Goal: Register for event/course

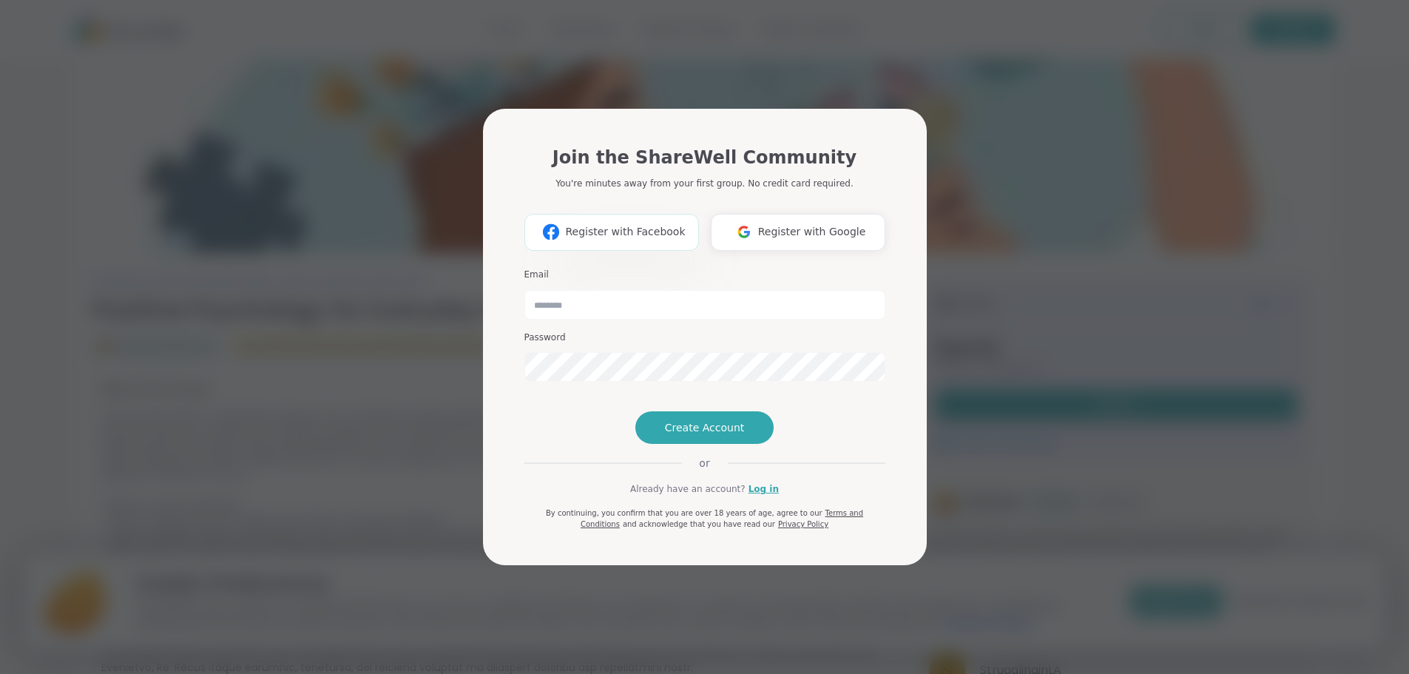
click at [637, 224] on span "Register with Facebook" at bounding box center [625, 232] width 120 height 16
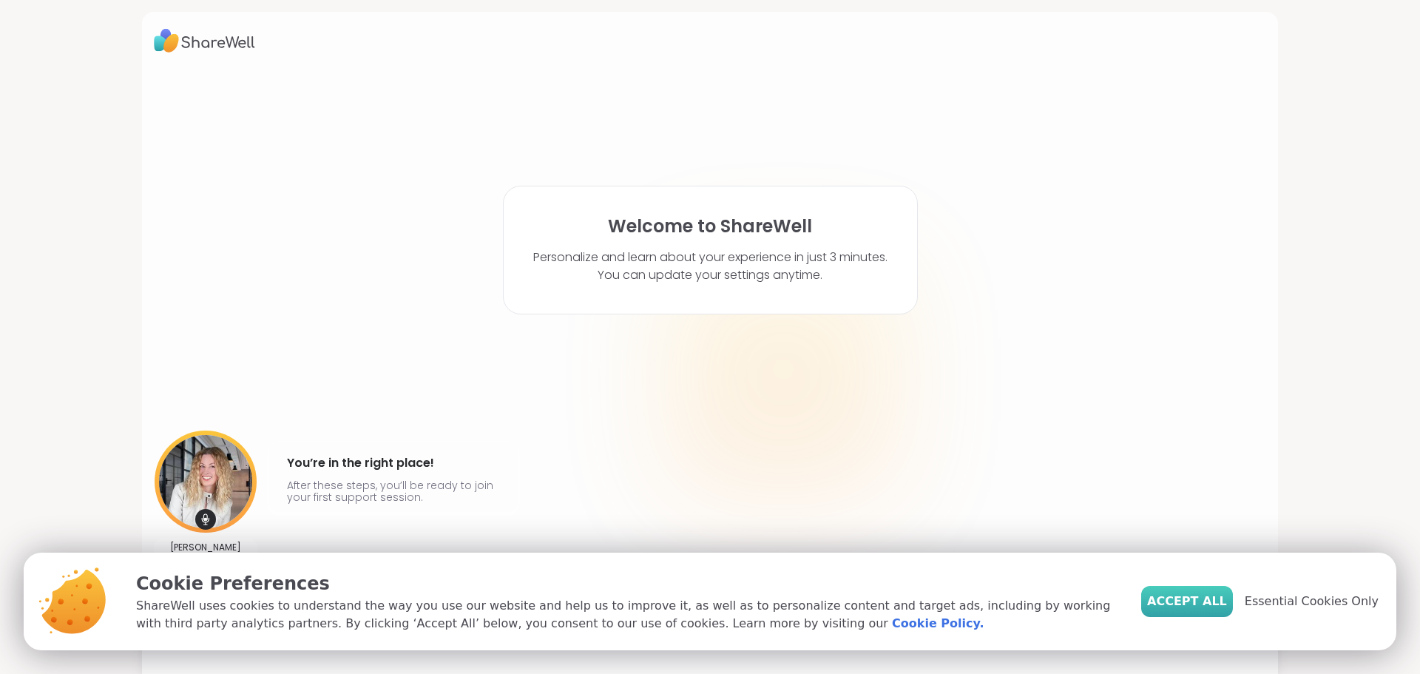
click at [1216, 601] on span "Accept All" at bounding box center [1187, 601] width 80 height 18
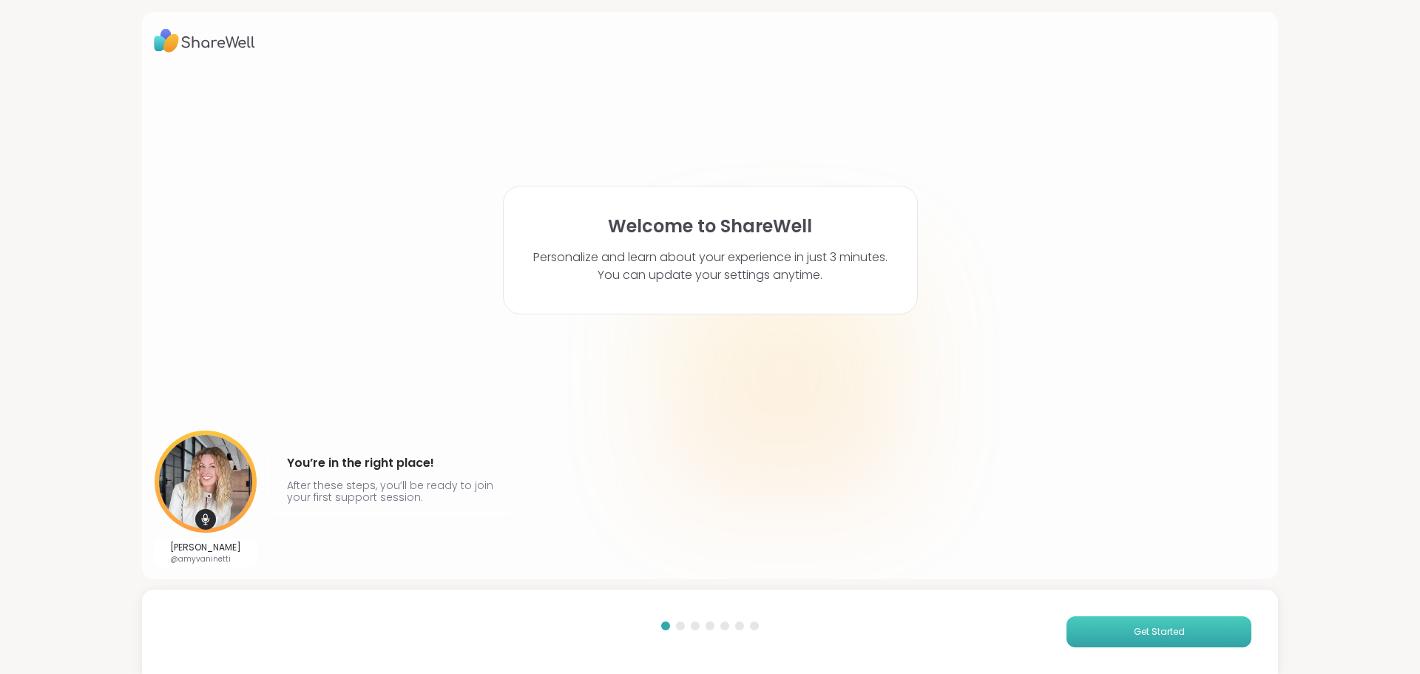
click at [1118, 623] on button "Get Started" at bounding box center [1158, 631] width 185 height 31
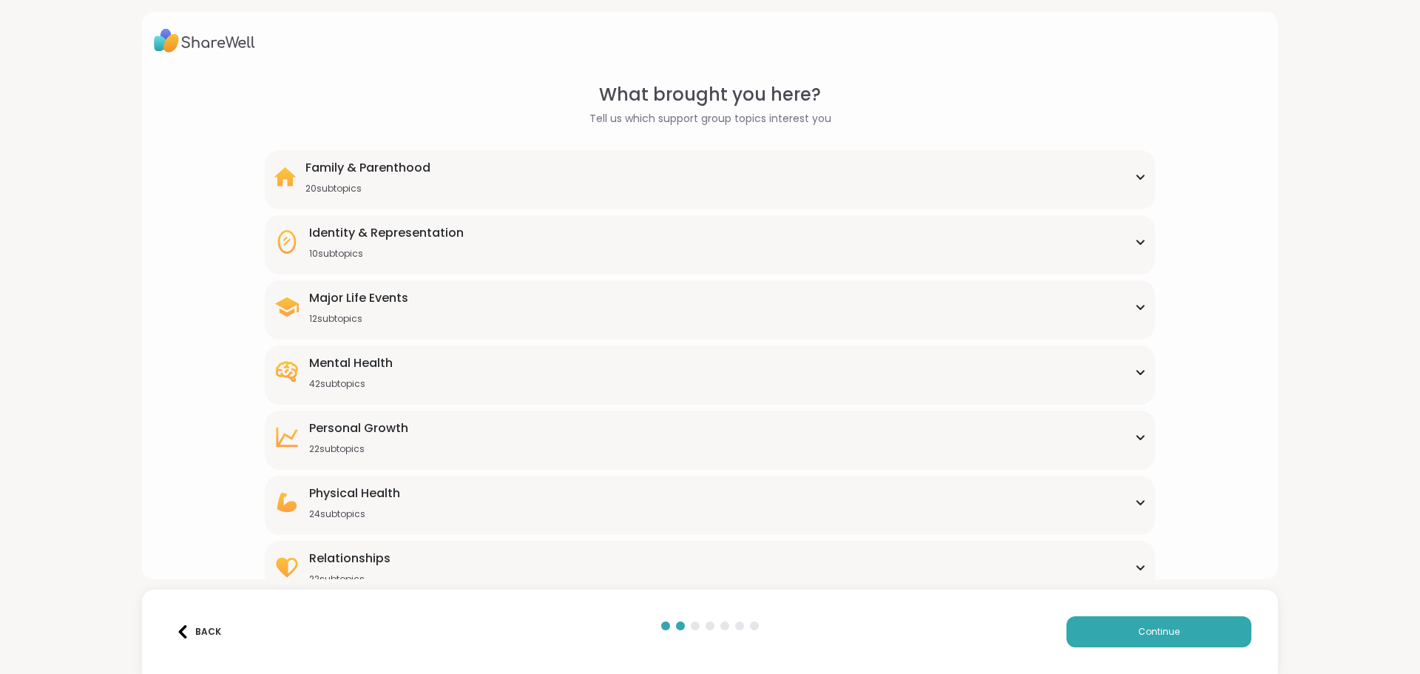
click at [338, 364] on div "Mental Health" at bounding box center [351, 363] width 84 height 18
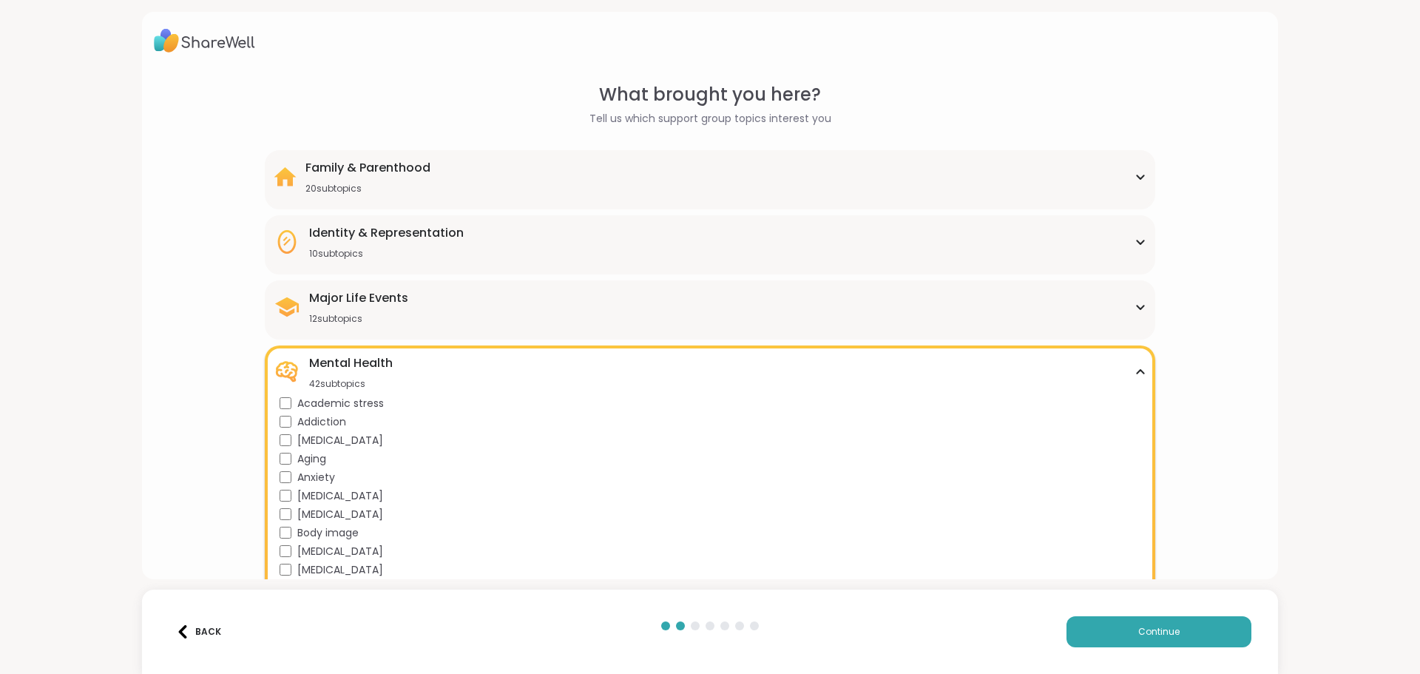
click at [334, 188] on div "20 subtopics" at bounding box center [367, 189] width 125 height 12
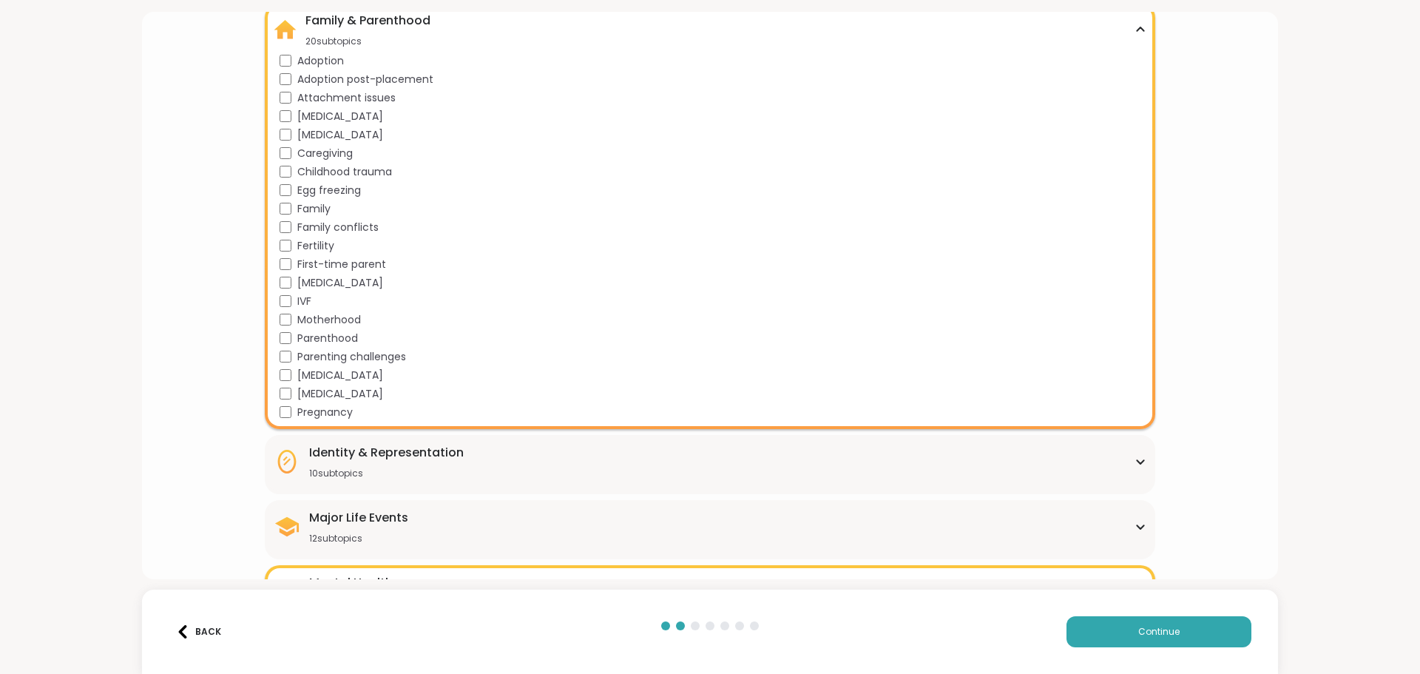
scroll to position [222, 0]
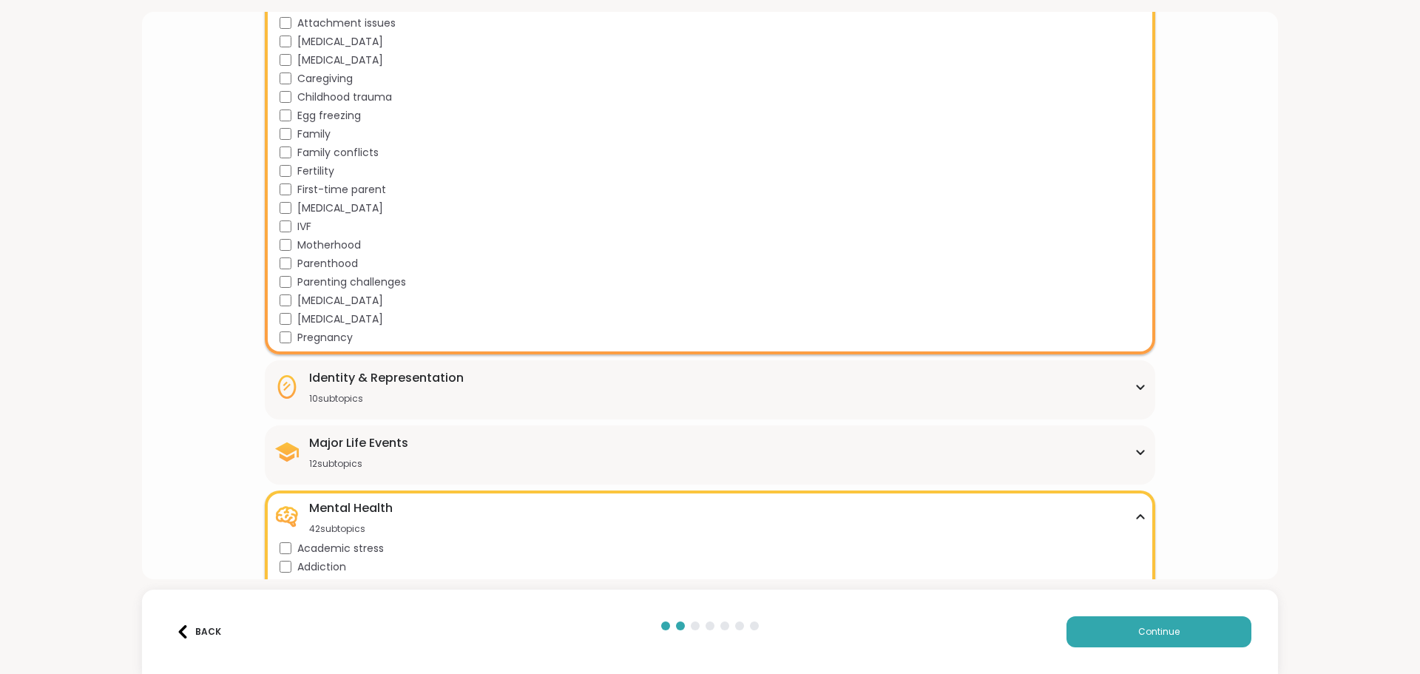
click at [325, 382] on div "Identity & Representation" at bounding box center [386, 378] width 155 height 18
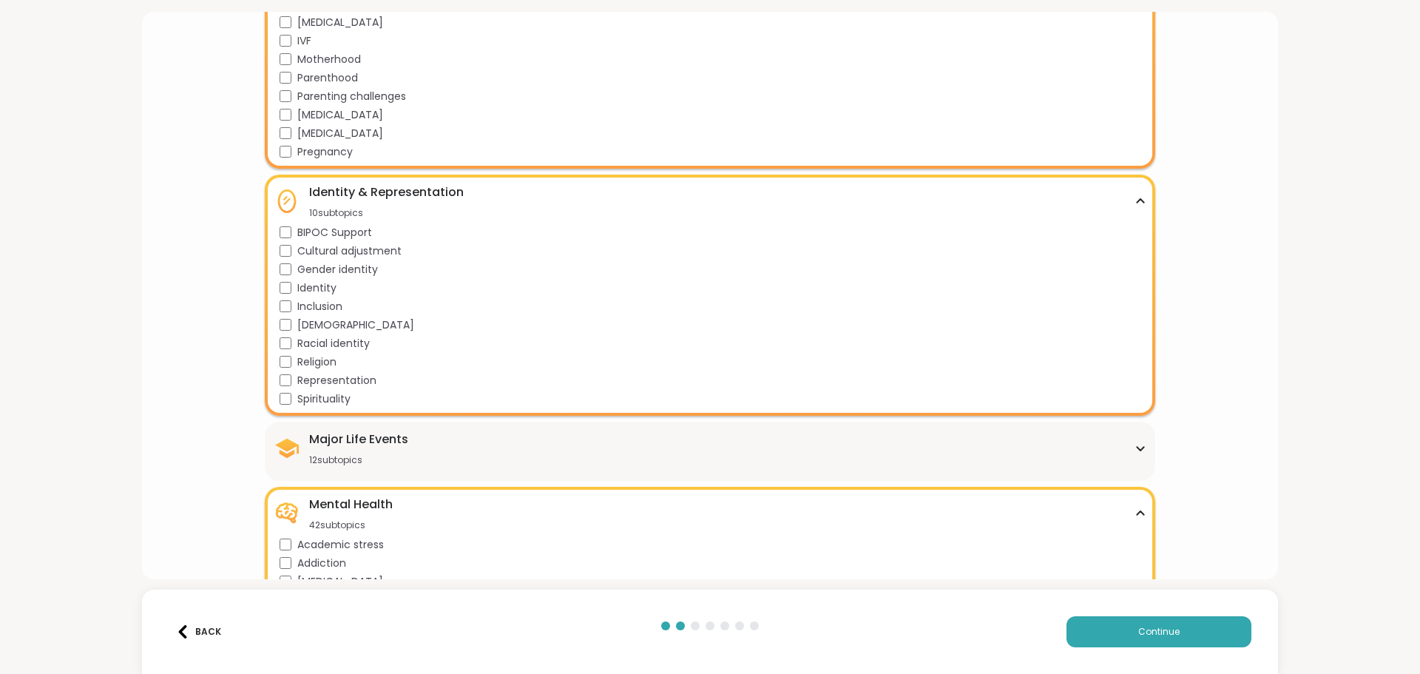
scroll to position [444, 0]
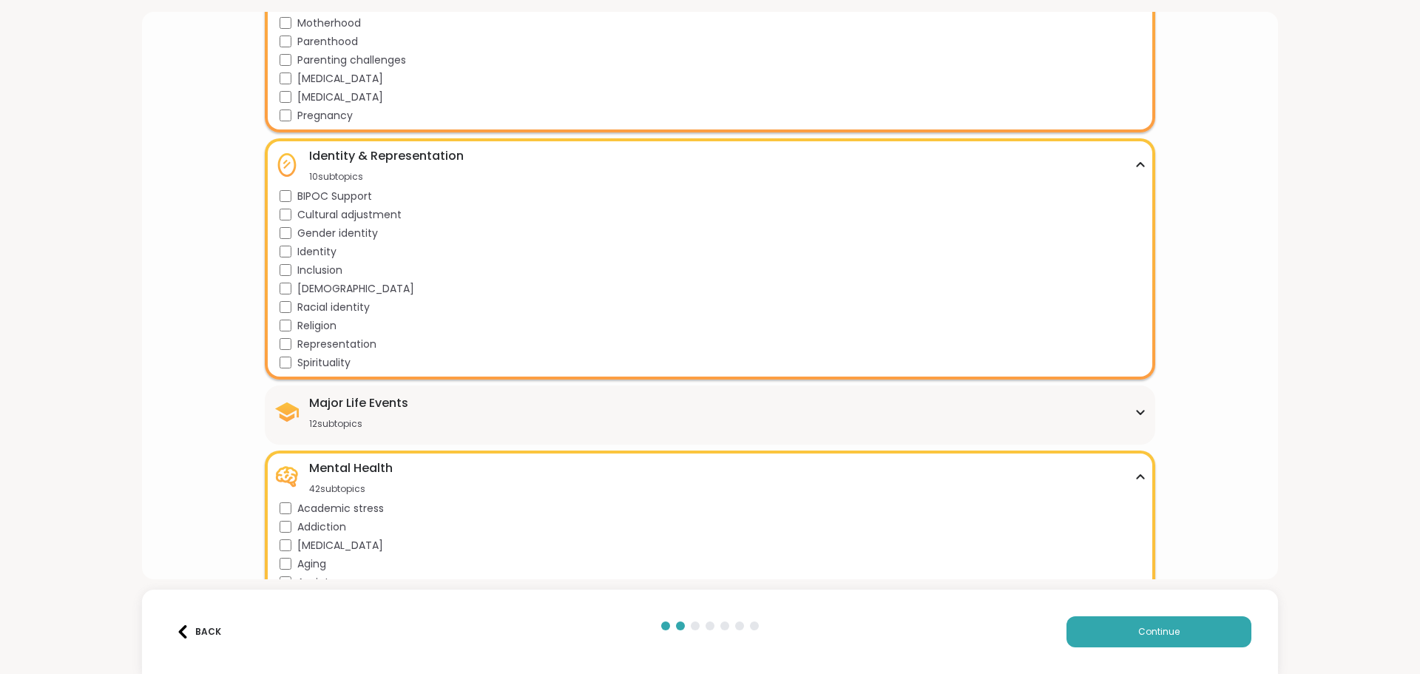
click at [337, 409] on div "Major Life Events" at bounding box center [358, 403] width 99 height 18
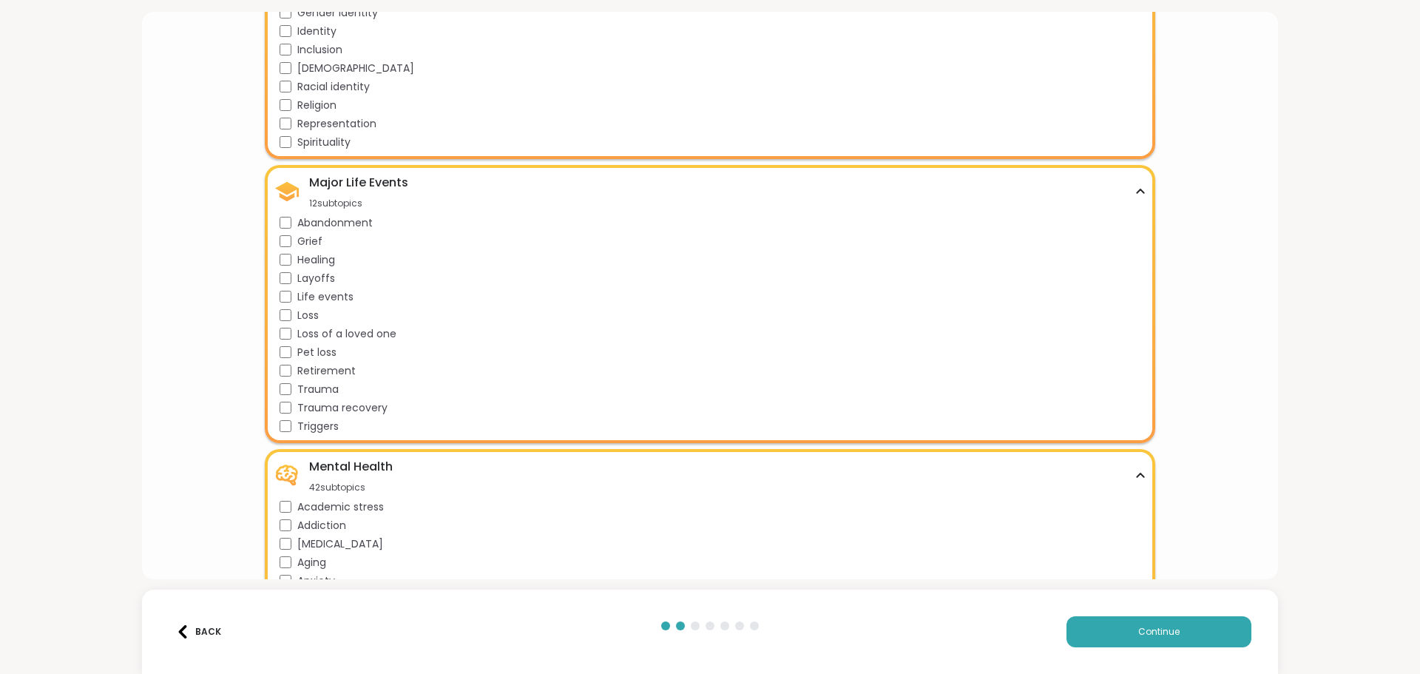
scroll to position [666, 0]
click at [290, 237] on div "Grief" at bounding box center [713, 240] width 866 height 16
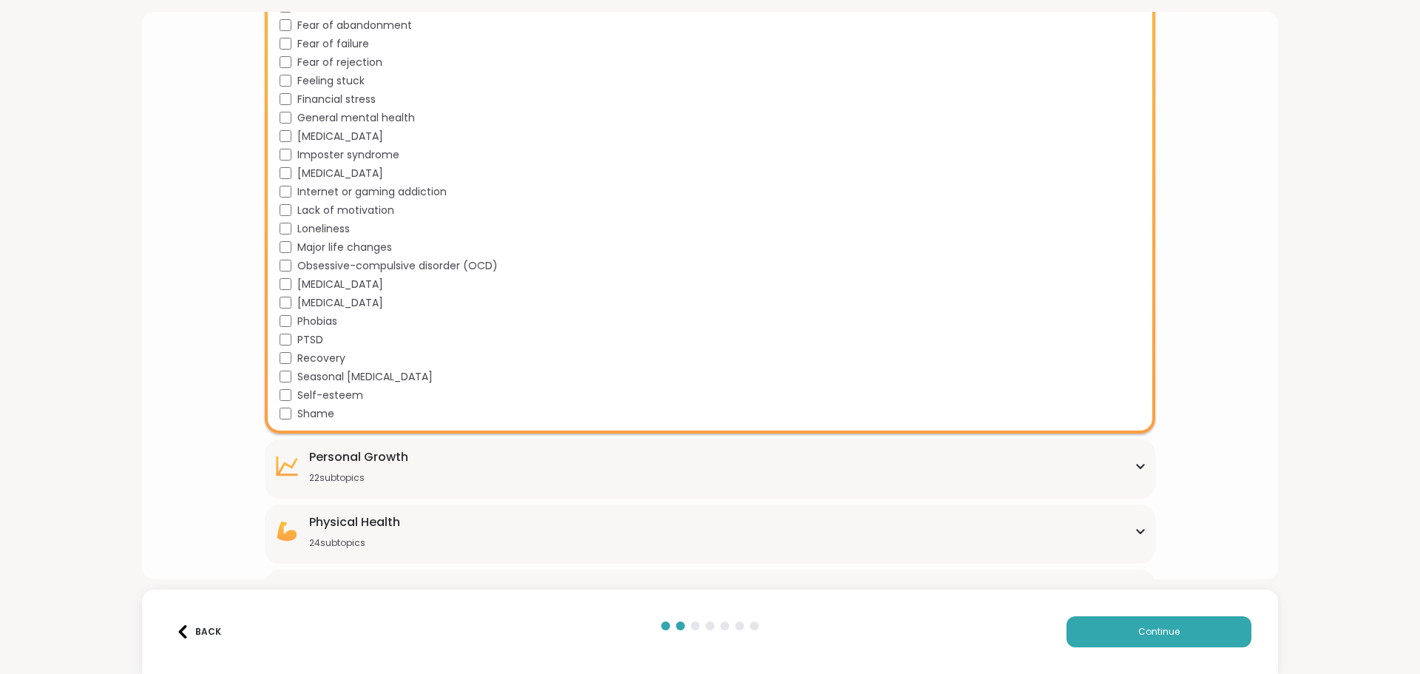
scroll to position [1479, 0]
click at [329, 456] on div "Personal Growth" at bounding box center [358, 456] width 99 height 18
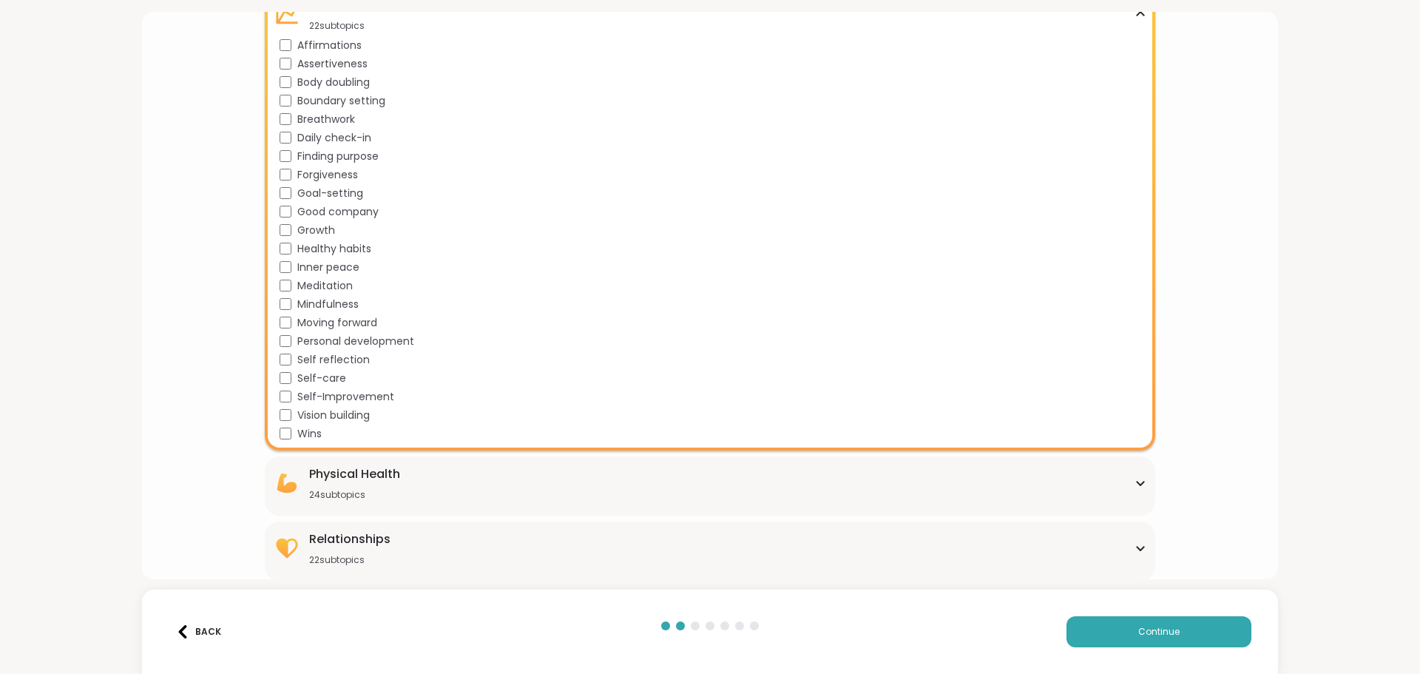
scroll to position [1932, 0]
click at [334, 478] on div "Physical Health" at bounding box center [354, 473] width 91 height 18
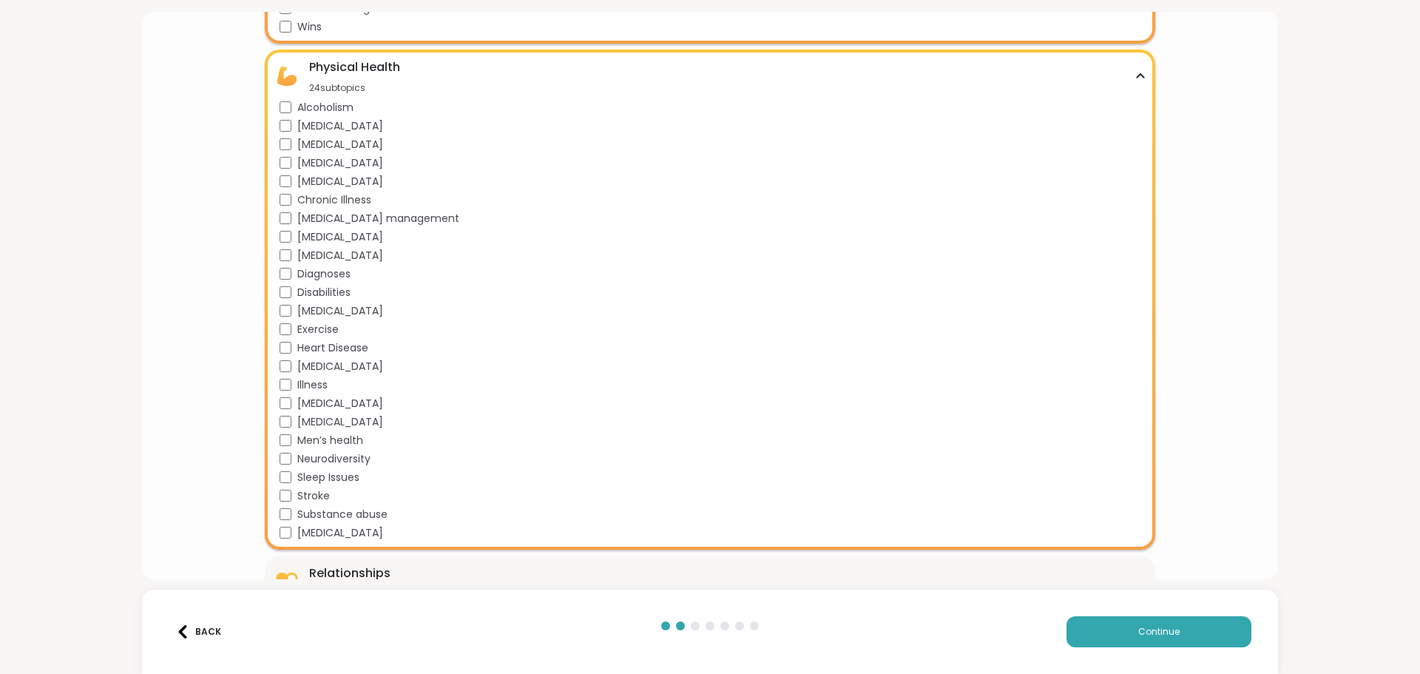
scroll to position [2372, 0]
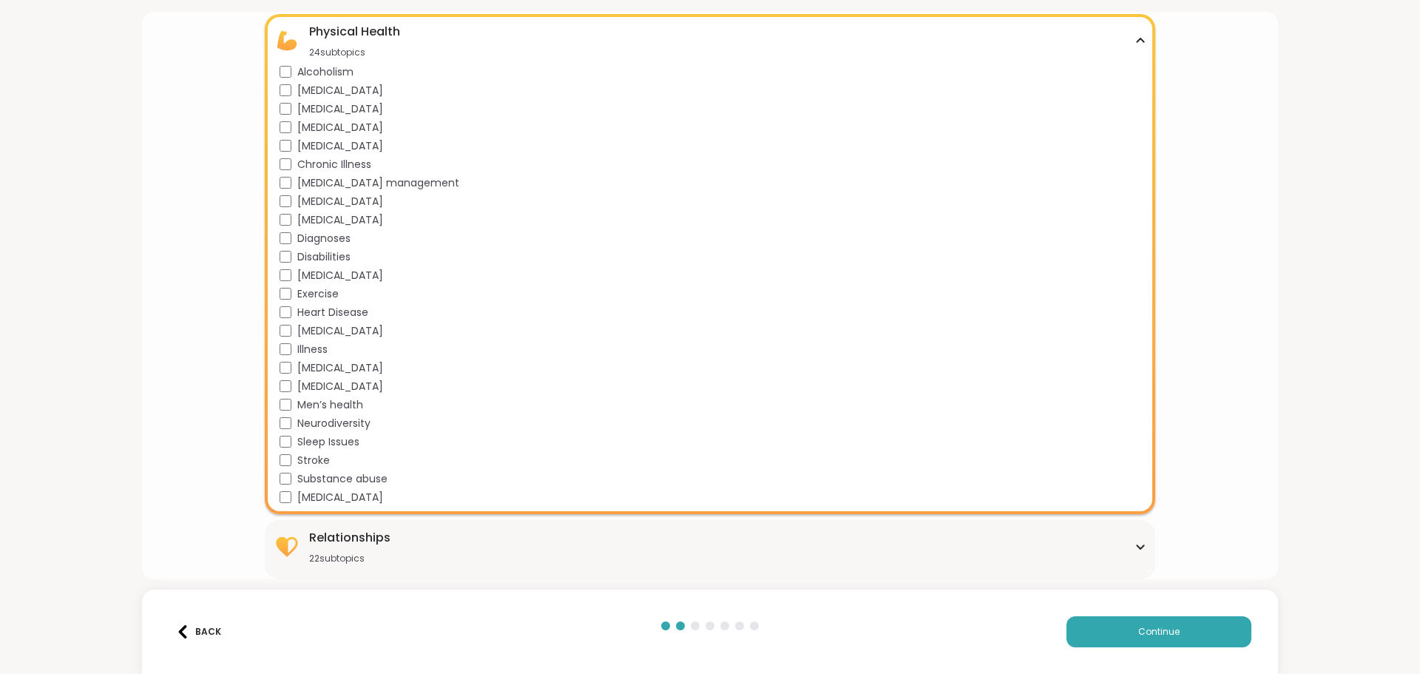
click at [322, 552] on div "22 subtopics" at bounding box center [349, 558] width 81 height 12
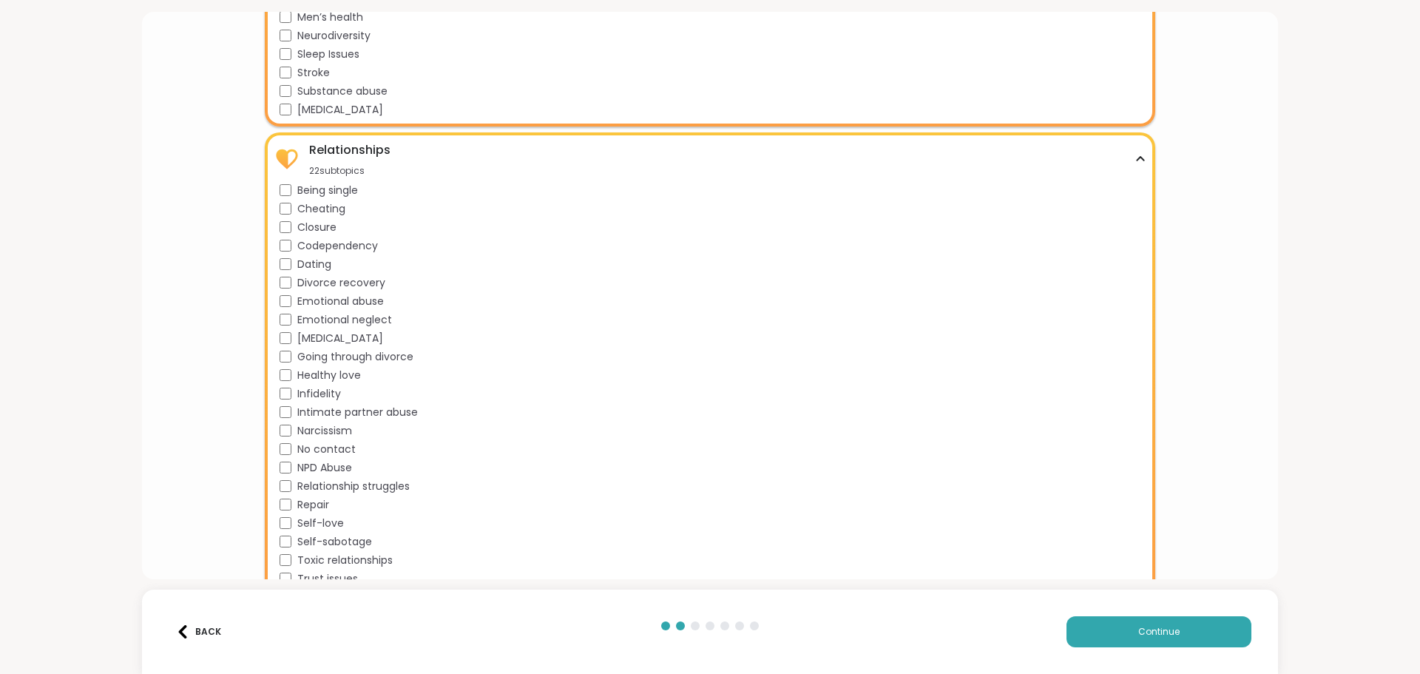
scroll to position [2776, 0]
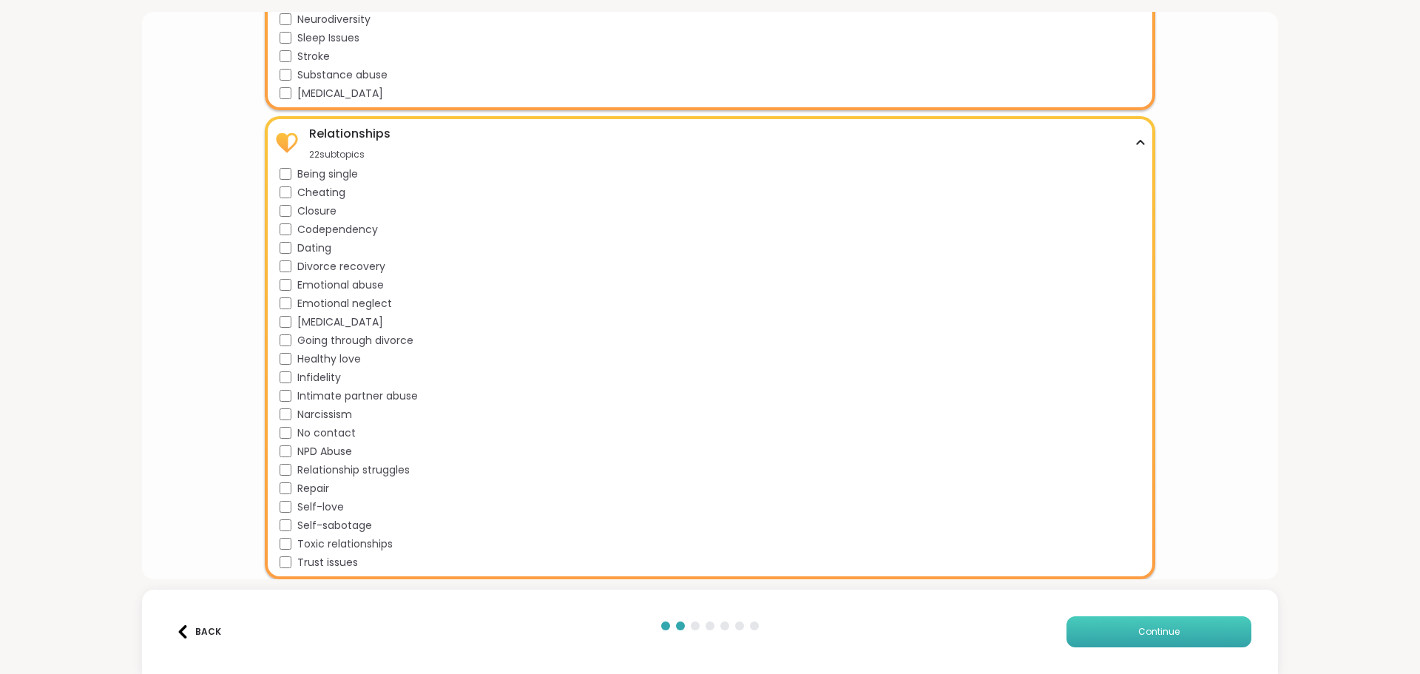
click at [1119, 628] on button "Continue" at bounding box center [1158, 631] width 185 height 31
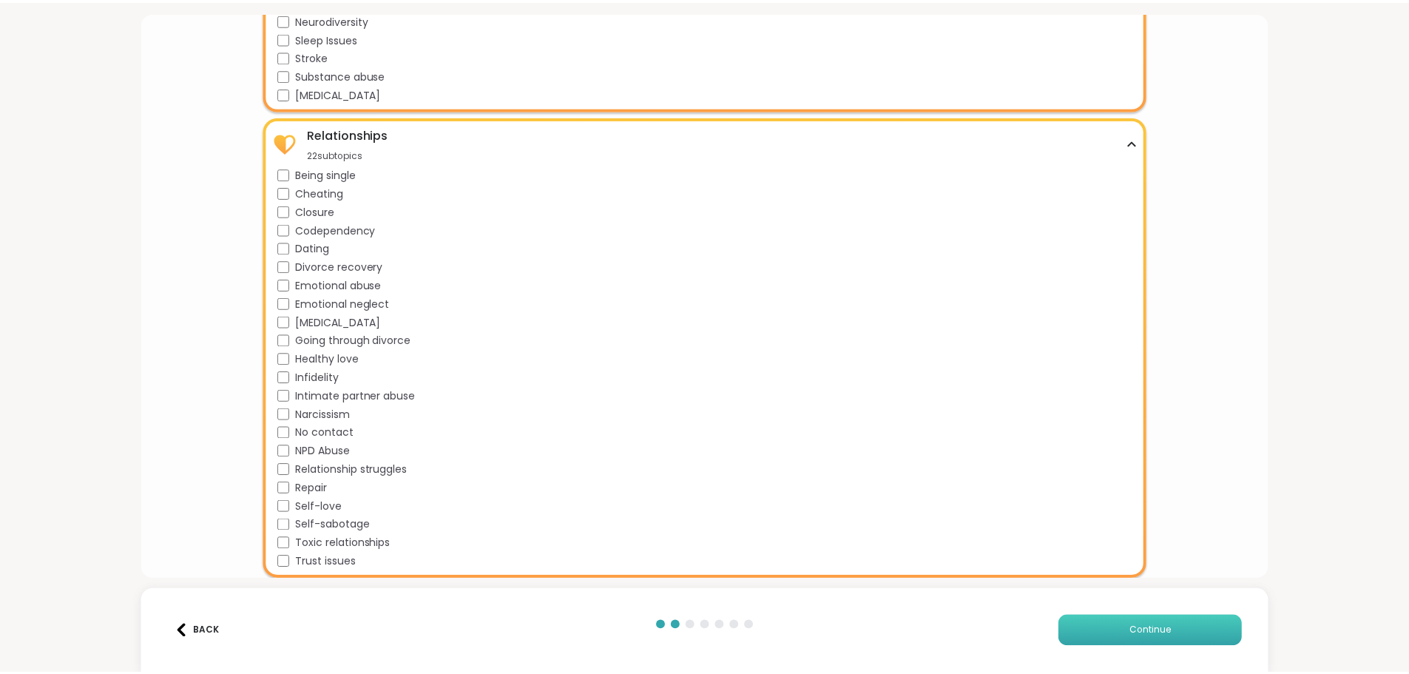
scroll to position [0, 0]
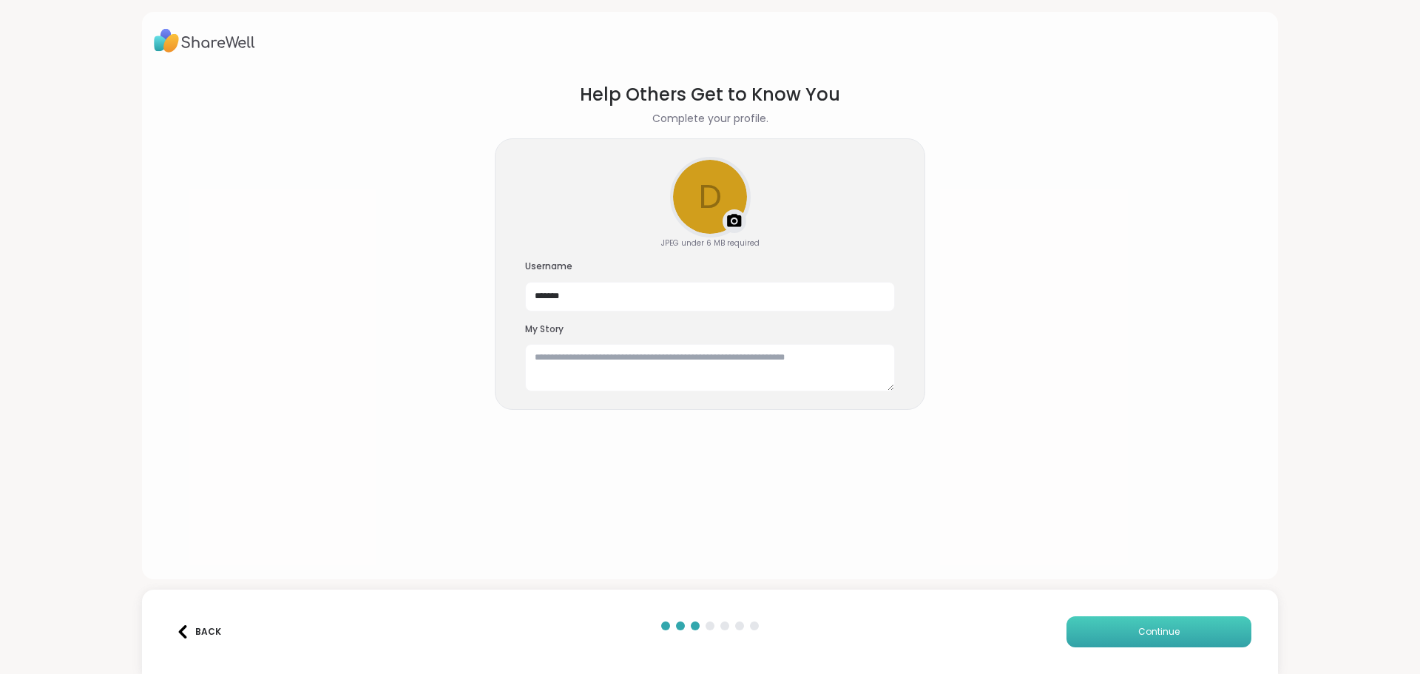
click at [1145, 619] on button "Continue" at bounding box center [1158, 631] width 185 height 31
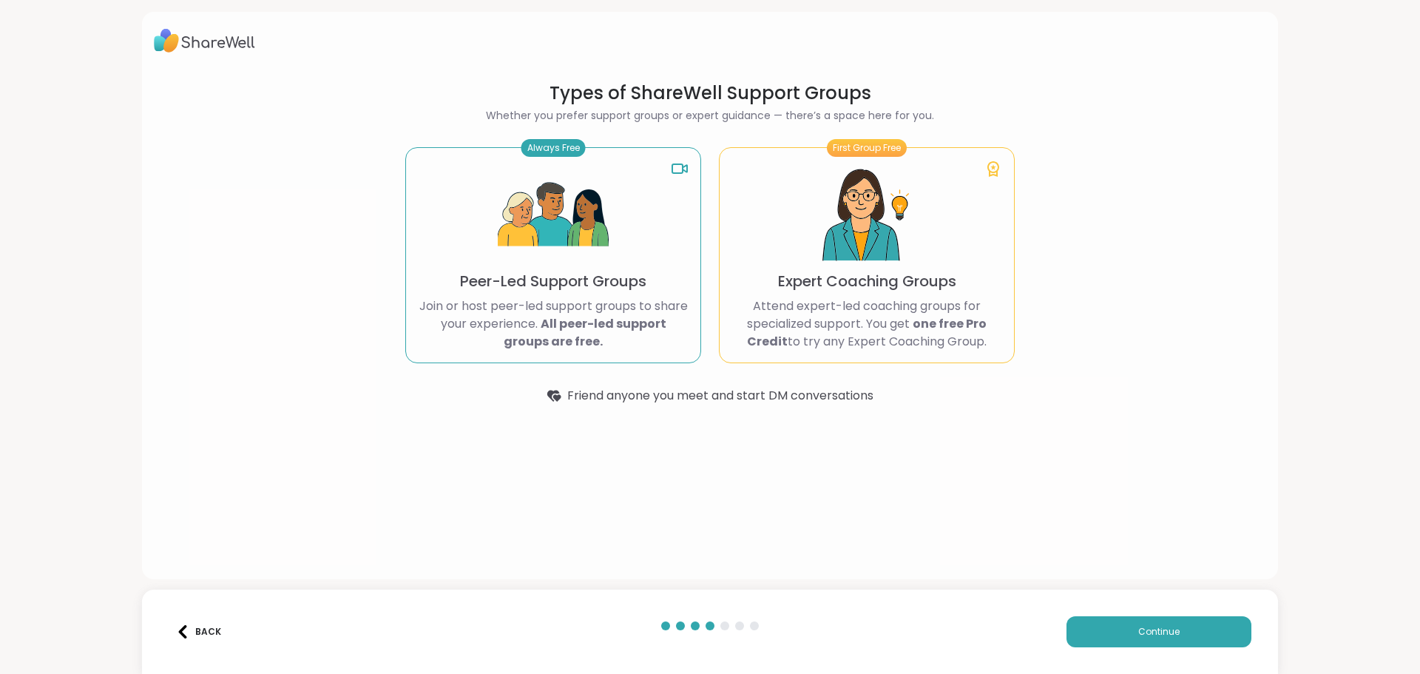
click at [588, 277] on p "Peer-Led Support Groups" at bounding box center [553, 281] width 186 height 21
click at [601, 251] on img at bounding box center [553, 215] width 111 height 111
click at [583, 284] on p "Peer-Led Support Groups" at bounding box center [553, 281] width 186 height 21
click at [1128, 635] on button "Continue" at bounding box center [1158, 631] width 185 height 31
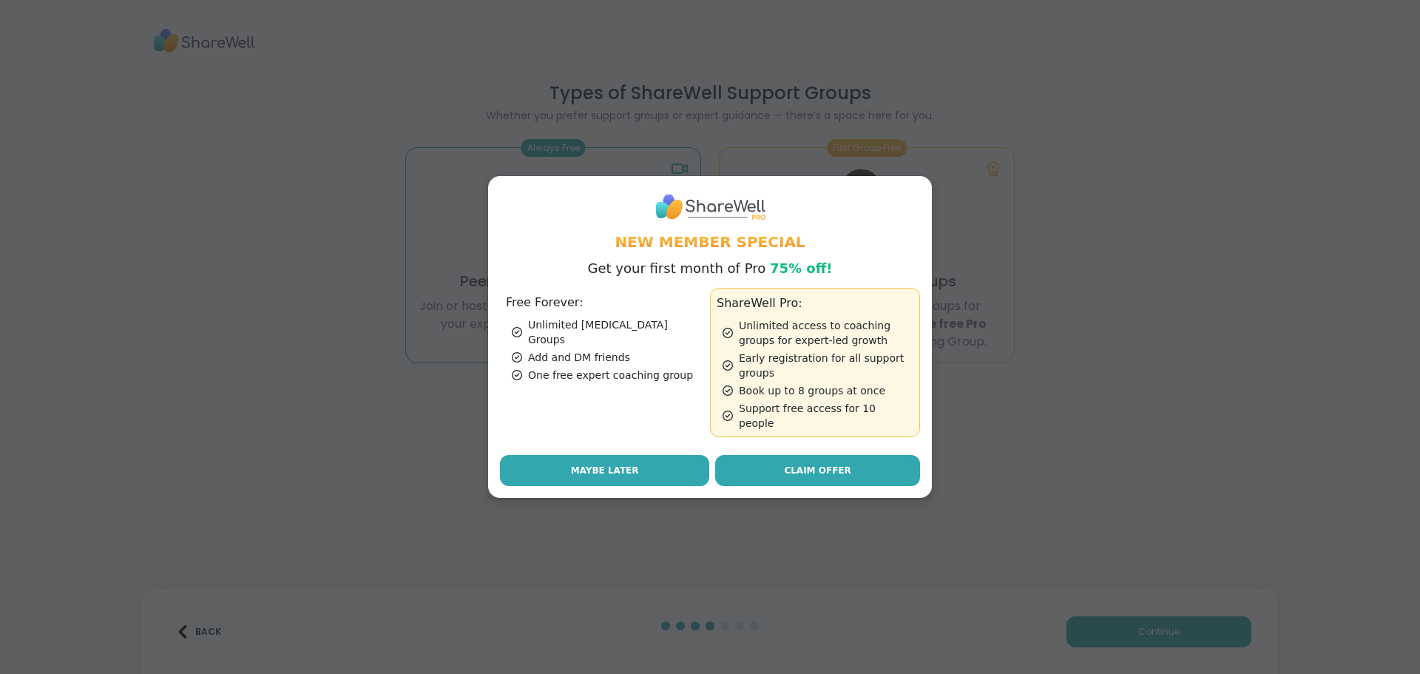
click at [663, 459] on button "Maybe Later" at bounding box center [604, 470] width 209 height 31
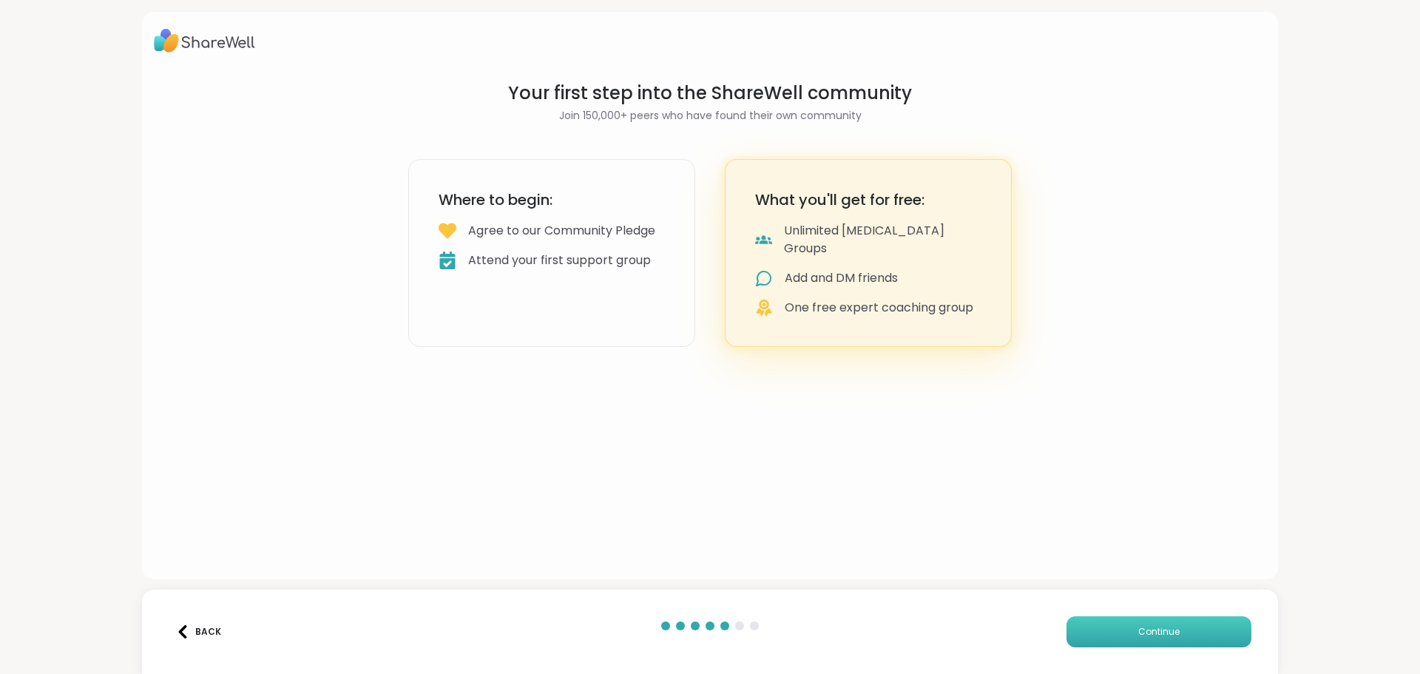
click at [1138, 633] on span "Continue" at bounding box center [1158, 631] width 41 height 13
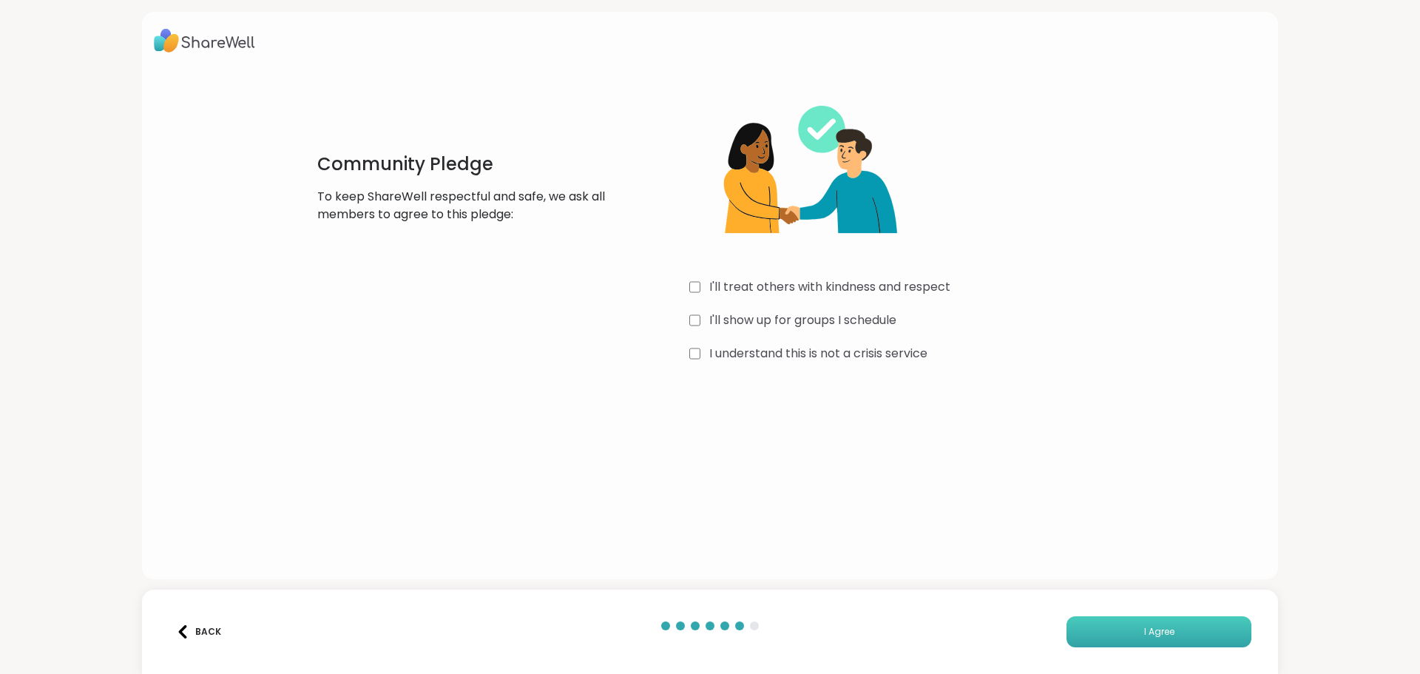
click at [1086, 630] on button "I Agree" at bounding box center [1158, 631] width 185 height 31
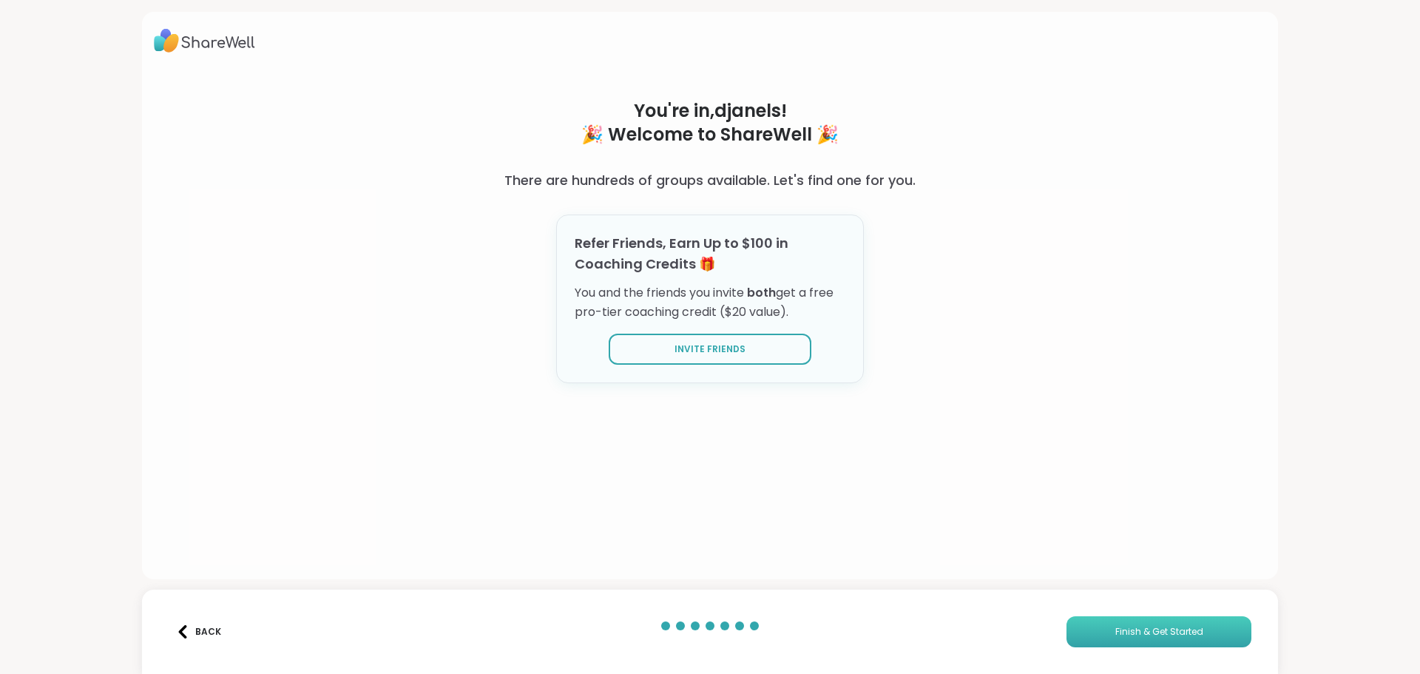
click at [1087, 625] on button "Finish & Get Started" at bounding box center [1158, 631] width 185 height 31
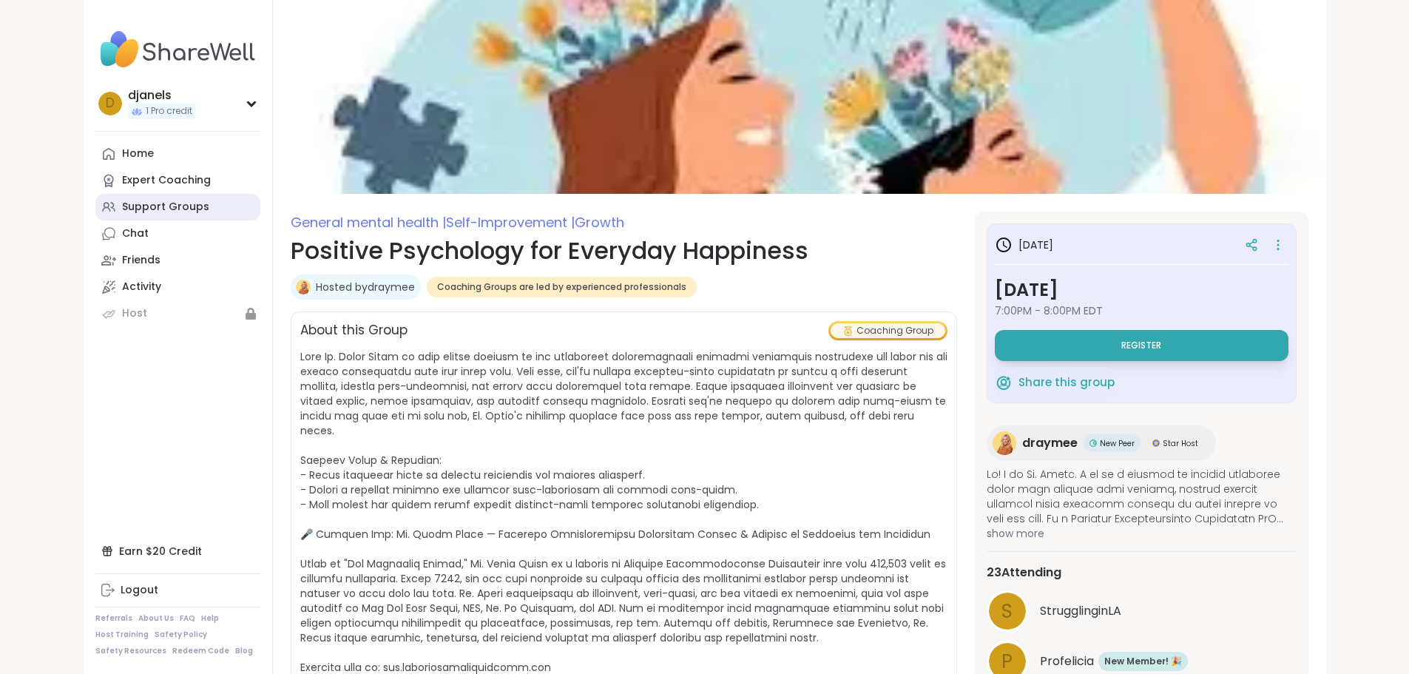
click at [122, 206] on div "Support Groups" at bounding box center [165, 207] width 87 height 15
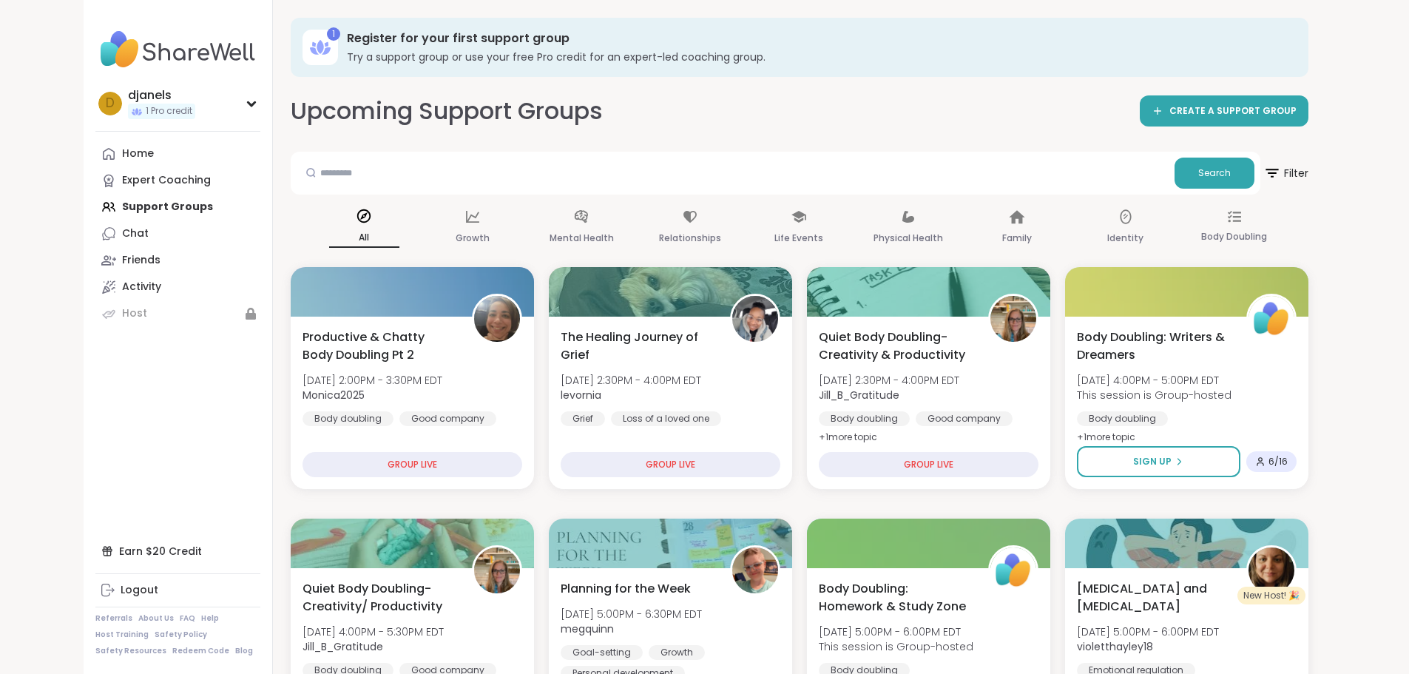
click at [108, 55] on img at bounding box center [177, 50] width 165 height 52
